Goal: Information Seeking & Learning: Learn about a topic

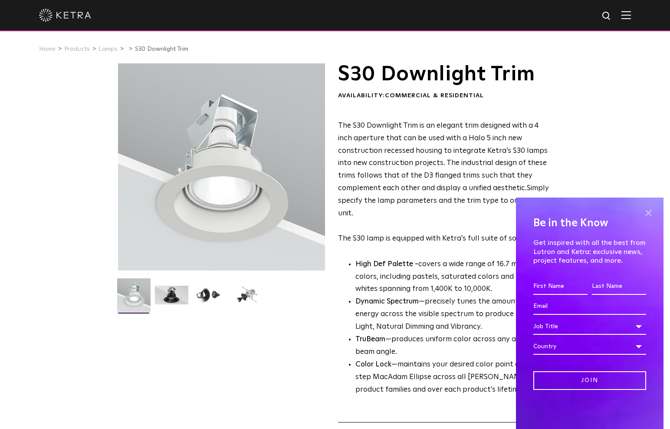
click at [650, 212] on span at bounding box center [648, 212] width 13 height 13
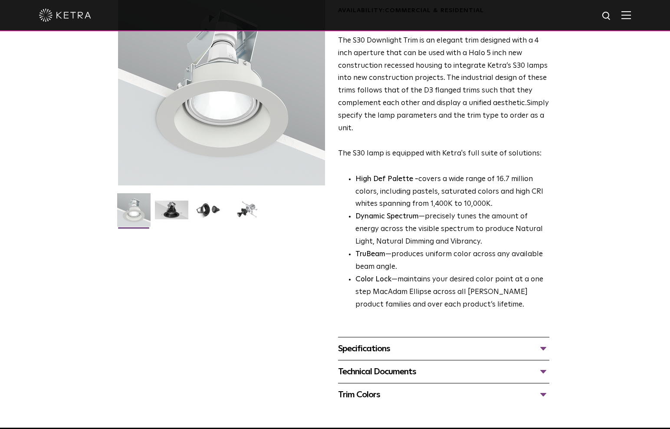
scroll to position [86, 0]
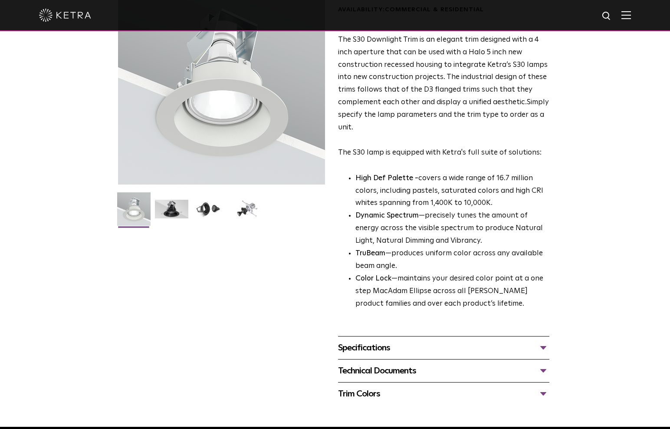
click at [368, 341] on div "Specifications" at bounding box center [443, 348] width 211 height 14
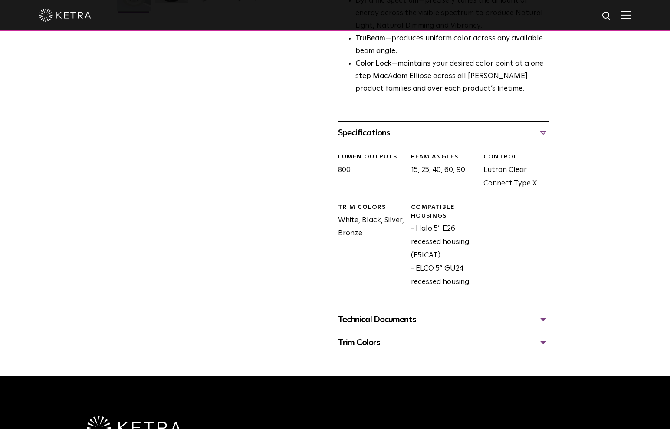
scroll to position [319, 0]
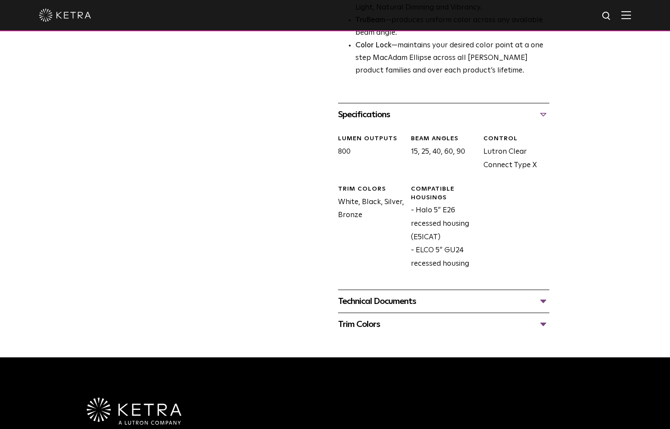
click at [387, 295] on div "Technical Documents" at bounding box center [443, 301] width 211 height 14
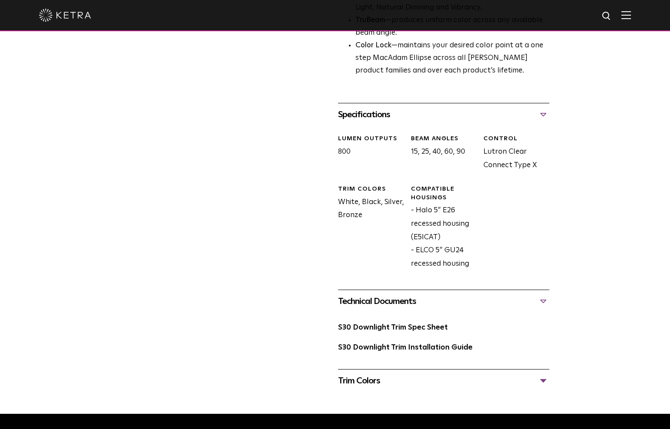
click at [368, 374] on div "Trim Colors" at bounding box center [443, 381] width 211 height 14
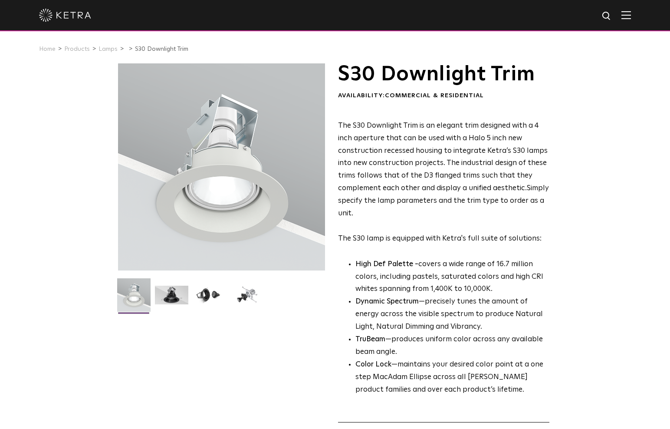
scroll to position [0, 0]
click at [53, 14] on img at bounding box center [65, 15] width 52 height 13
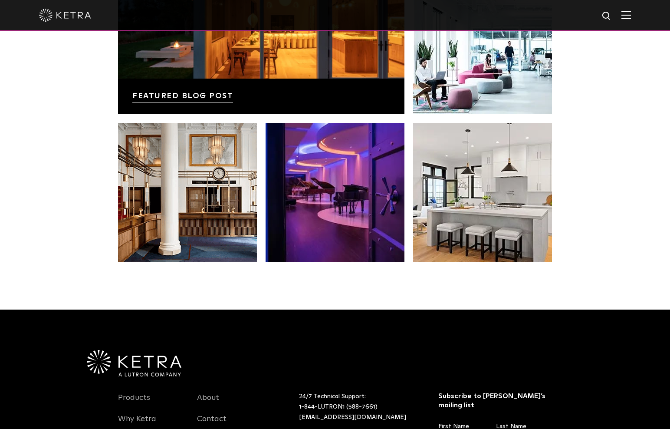
scroll to position [1665, 0]
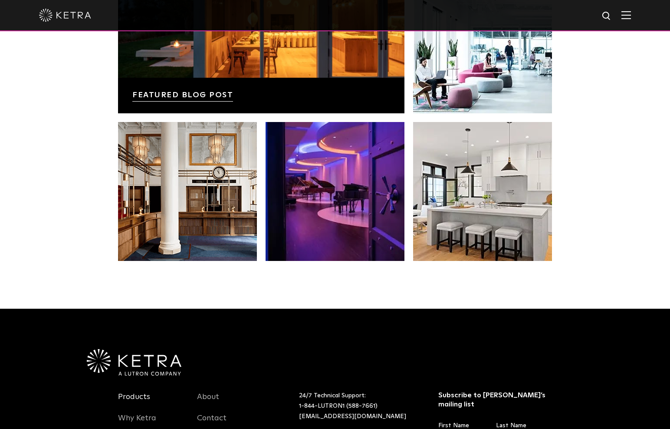
click at [141, 392] on link "Products" at bounding box center [134, 402] width 32 height 20
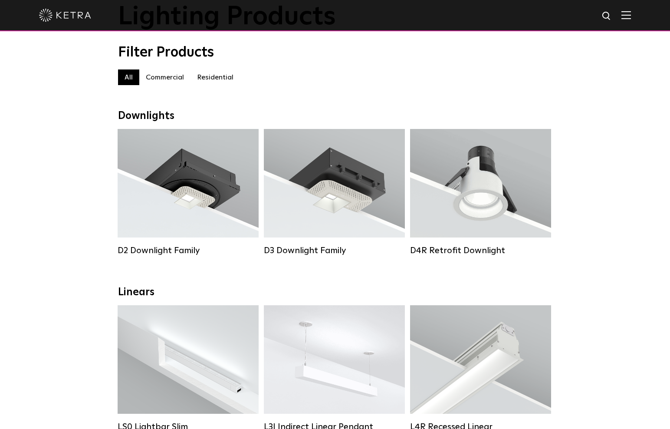
scroll to position [7, 0]
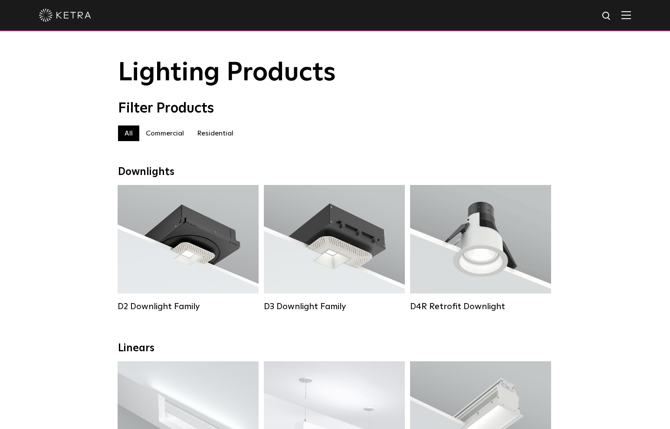
click at [169, 132] on label "Commercial" at bounding box center [164, 133] width 51 height 16
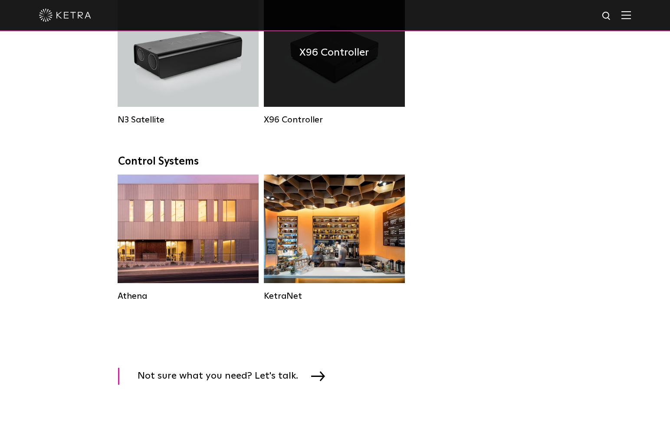
scroll to position [1210, 0]
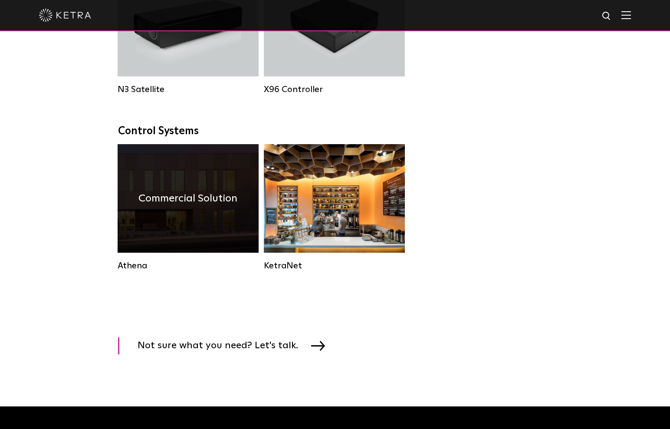
click at [190, 225] on div "Commercial Solution" at bounding box center [188, 198] width 141 height 108
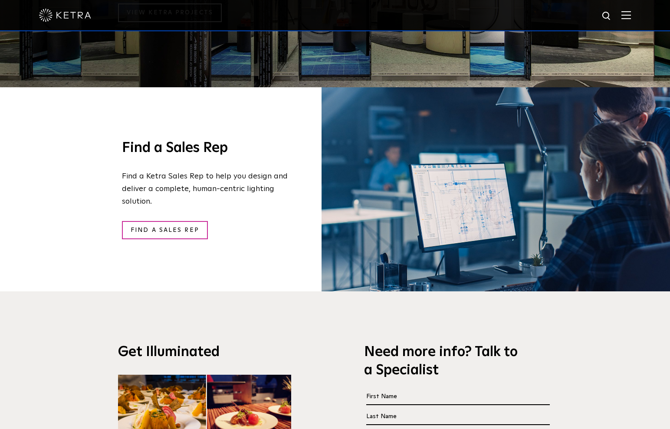
scroll to position [1285, 0]
